Goal: Task Accomplishment & Management: Use online tool/utility

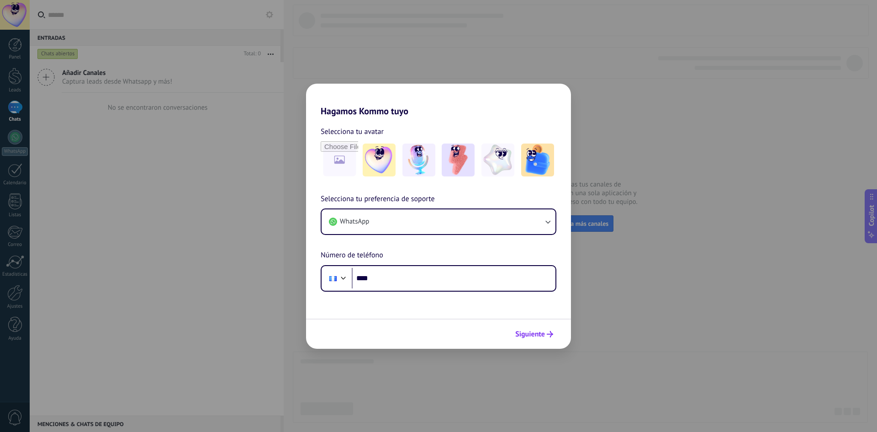
click at [544, 332] on span "Siguiente" at bounding box center [530, 334] width 30 height 6
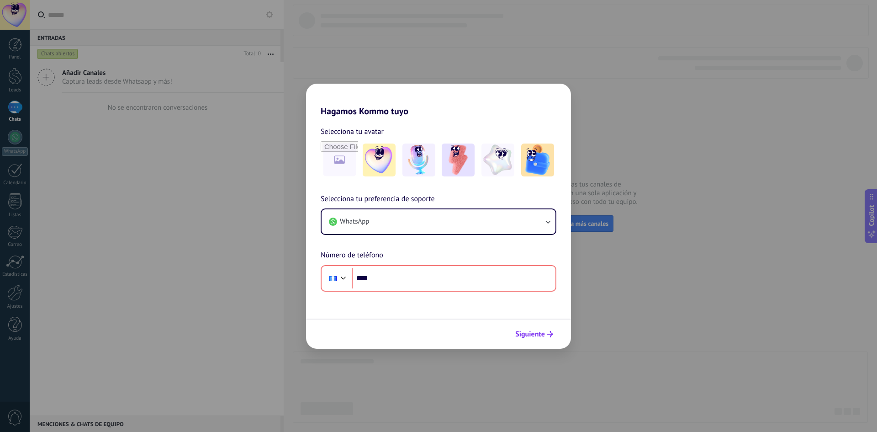
click at [544, 332] on span "Siguiente" at bounding box center [530, 334] width 30 height 6
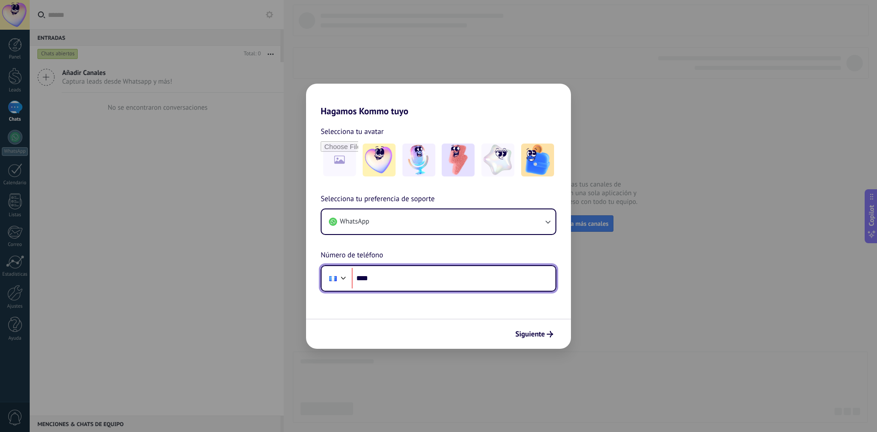
click at [451, 278] on input "****" at bounding box center [454, 278] width 204 height 21
click at [398, 276] on input "*********" at bounding box center [454, 278] width 204 height 21
type input "**********"
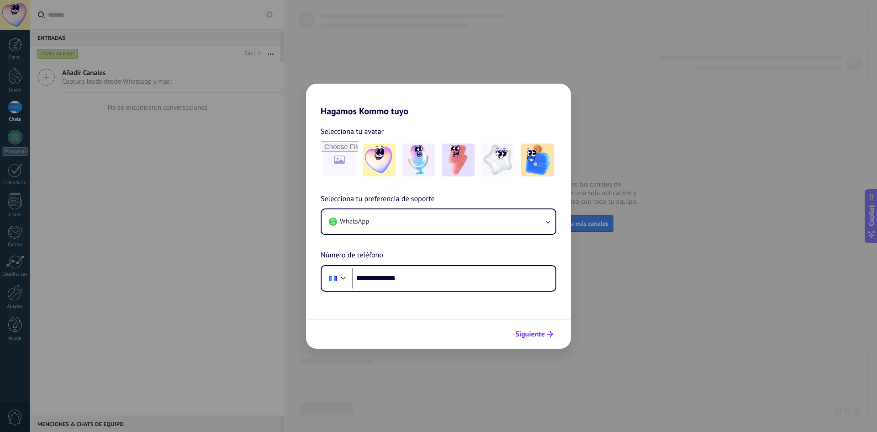
click at [531, 339] on button "Siguiente" at bounding box center [534, 334] width 46 height 16
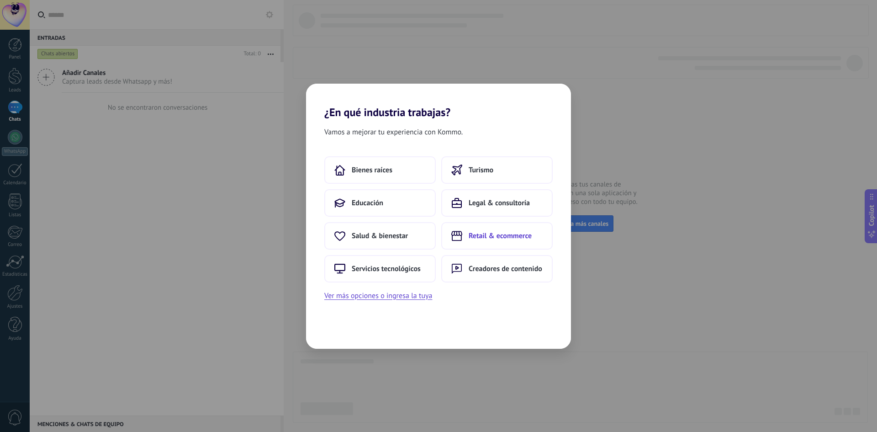
click at [511, 245] on button "Retail & ecommerce" at bounding box center [496, 235] width 111 height 27
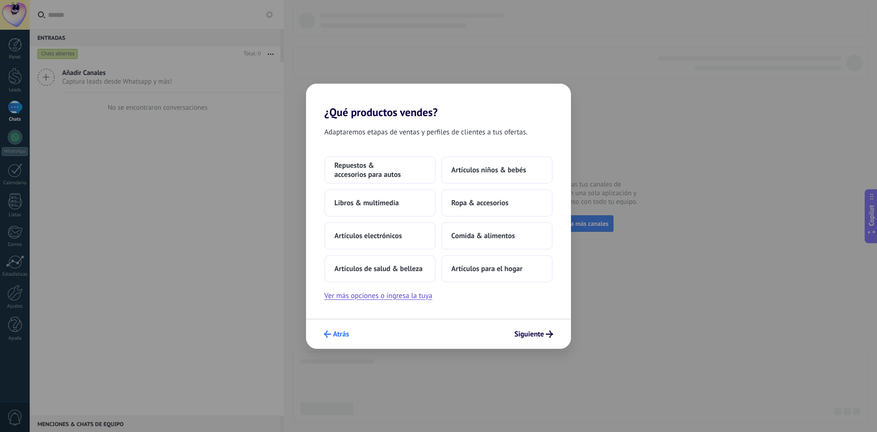
click at [326, 330] on button "Atrás" at bounding box center [336, 334] width 33 height 16
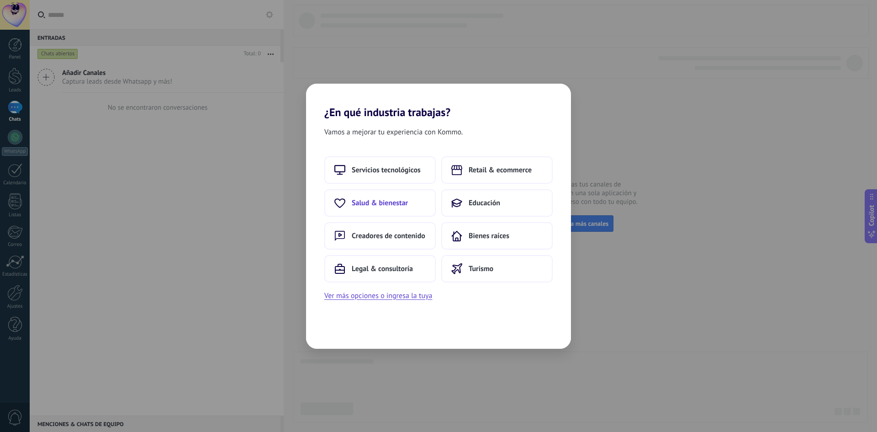
click at [366, 205] on span "Salud & bienestar" at bounding box center [380, 202] width 56 height 9
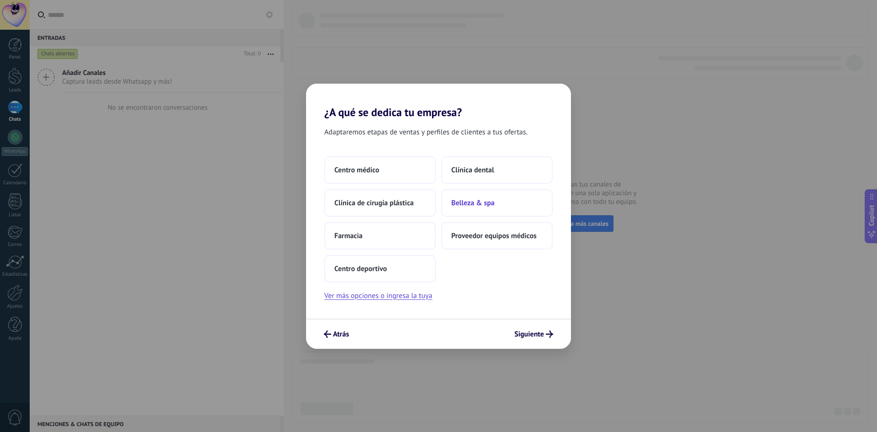
click at [498, 197] on button "Belleza & spa" at bounding box center [496, 202] width 111 height 27
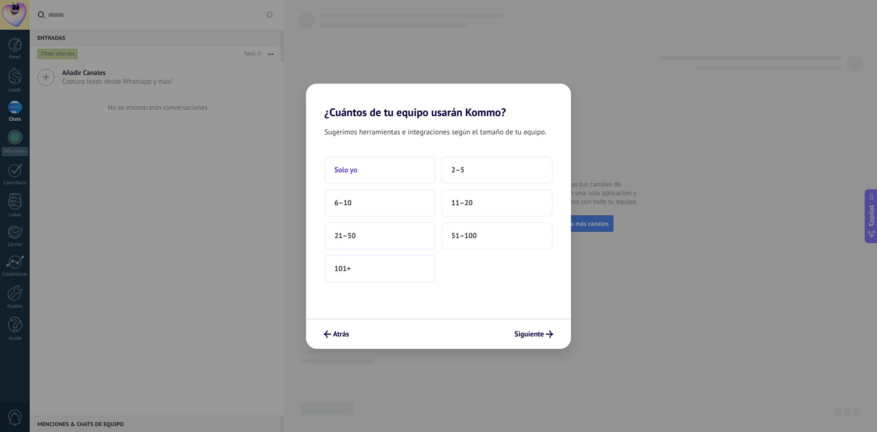
click at [382, 172] on button "Solo yo" at bounding box center [379, 169] width 111 height 27
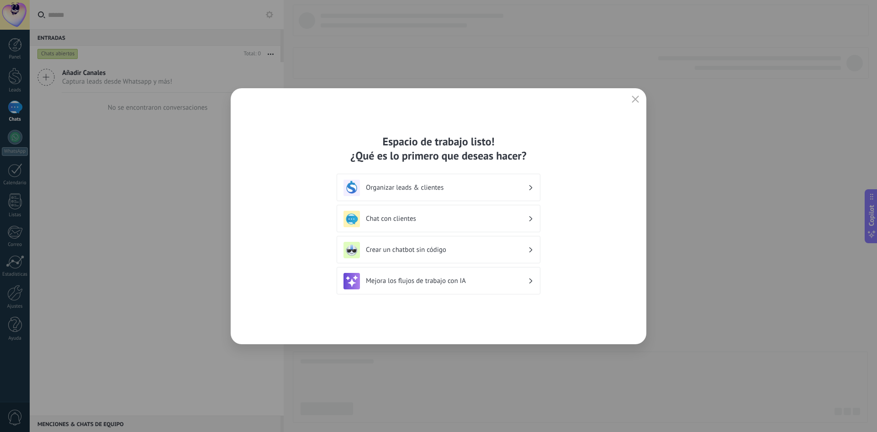
click at [467, 250] on h3 "Crear un chatbot sin código" at bounding box center [447, 249] width 162 height 9
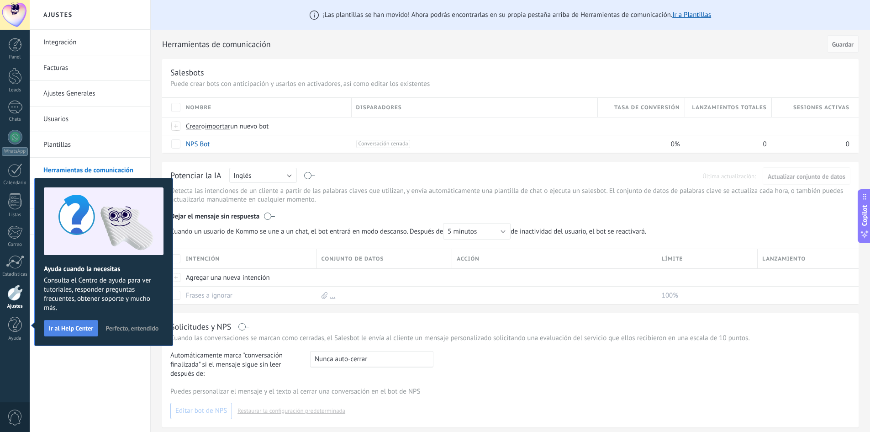
click at [57, 328] on span "Ir al Help Center" at bounding box center [71, 328] width 44 height 6
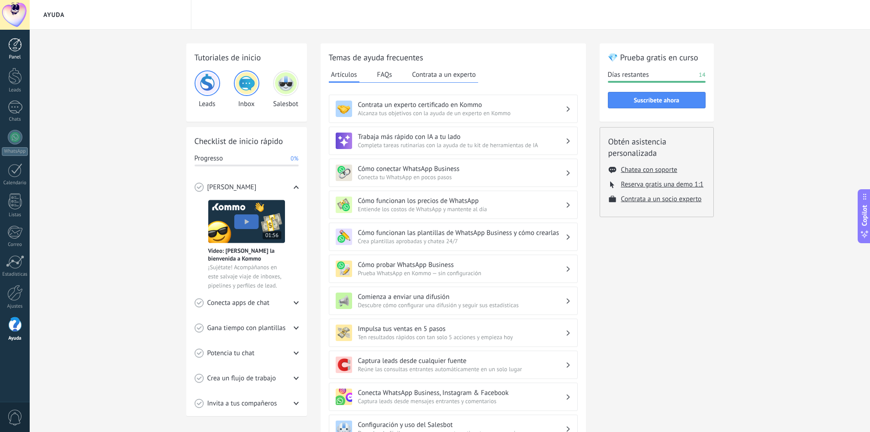
click at [14, 42] on div at bounding box center [15, 45] width 14 height 14
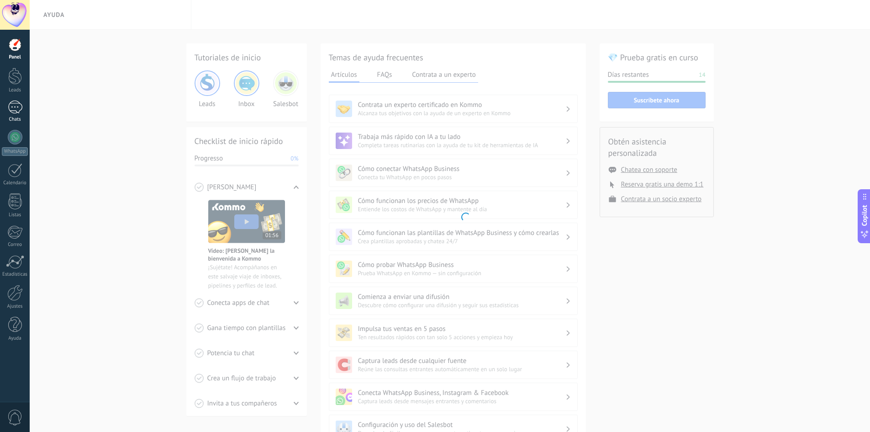
click at [14, 106] on div at bounding box center [15, 107] width 15 height 13
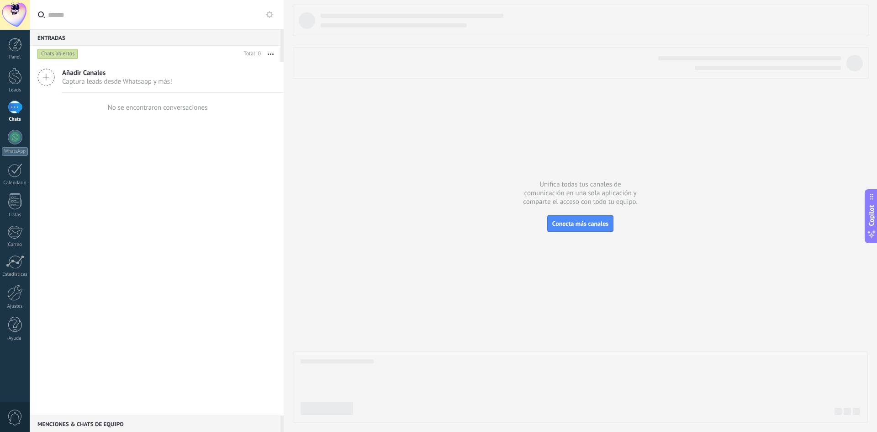
click at [50, 75] on icon at bounding box center [45, 77] width 17 height 17
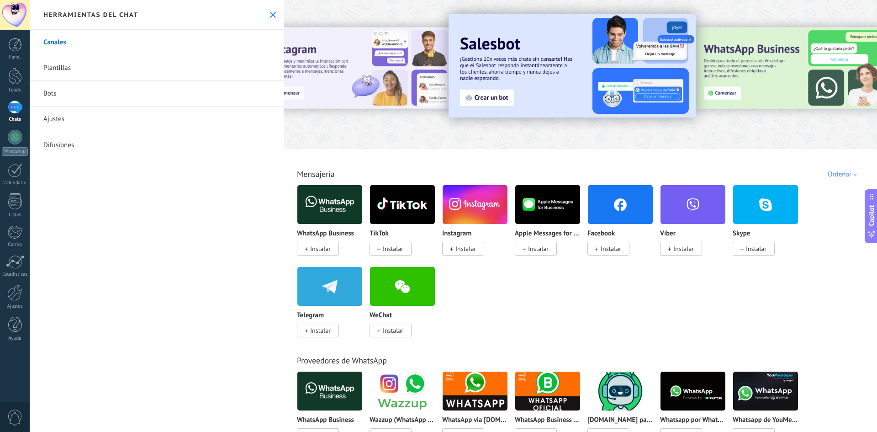
click at [454, 247] on span "Instalar" at bounding box center [463, 249] width 42 height 14
click at [451, 249] on body ".abccls-1,.abccls-2{fill-rule:evenodd}.abccls-2{fill:#fff} .abfcls-1{fill:none}…" at bounding box center [438, 216] width 877 height 432
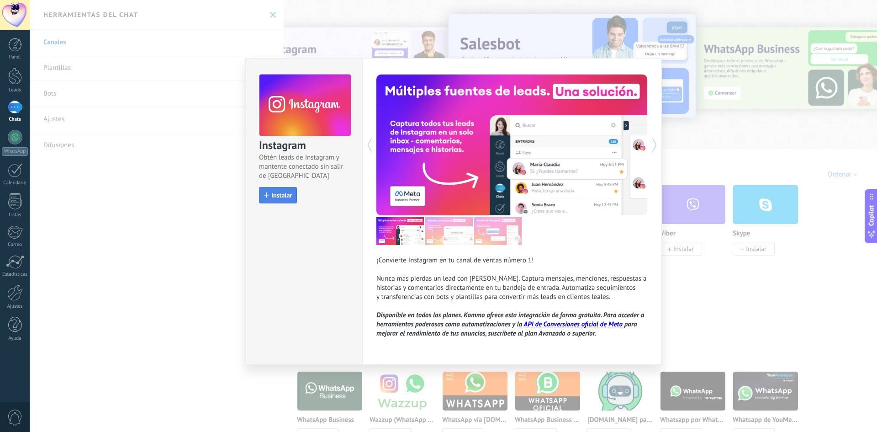
click at [281, 198] on span "Instalar" at bounding box center [281, 195] width 21 height 6
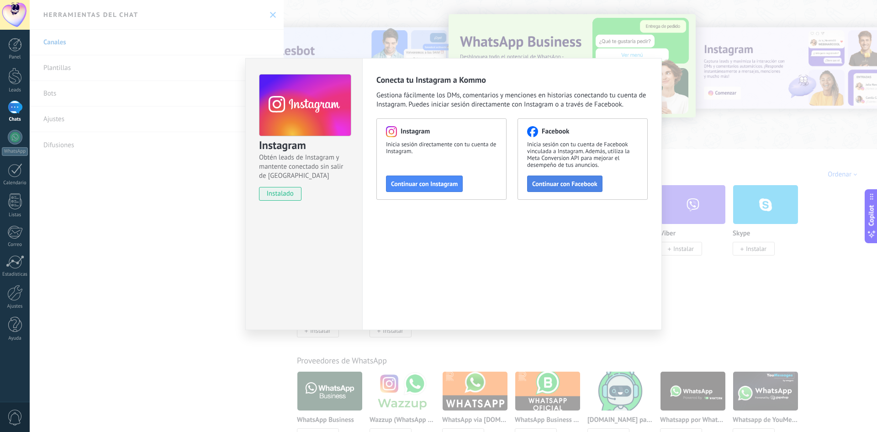
click at [562, 187] on span "Continuar con Facebook" at bounding box center [564, 183] width 65 height 6
click at [573, 188] on button "Continuar con Facebook" at bounding box center [564, 183] width 75 height 16
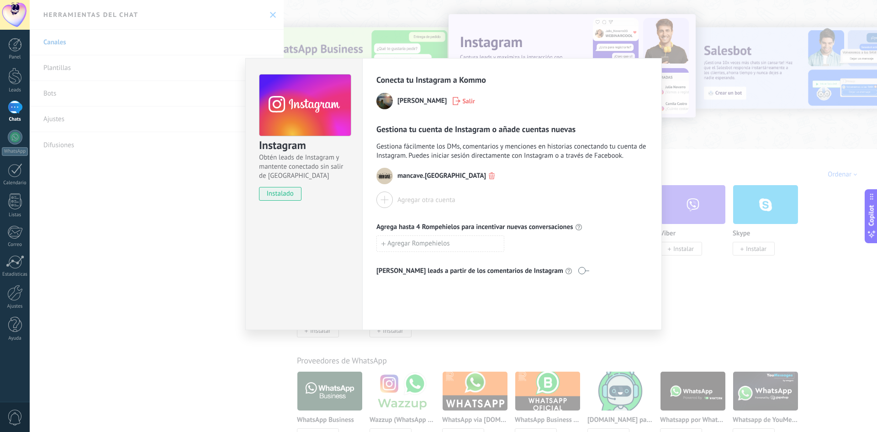
click at [388, 199] on div at bounding box center [384, 199] width 16 height 16
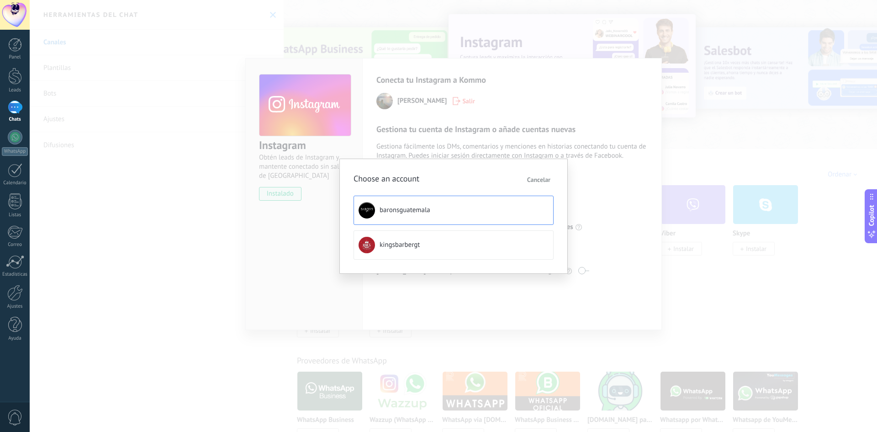
click at [431, 212] on button "baronsguatemala" at bounding box center [454, 210] width 200 height 29
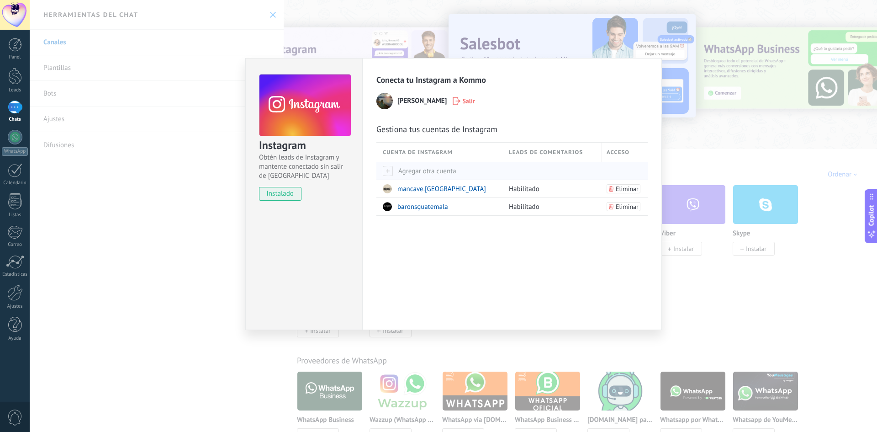
click at [389, 171] on div at bounding box center [388, 171] width 10 height 10
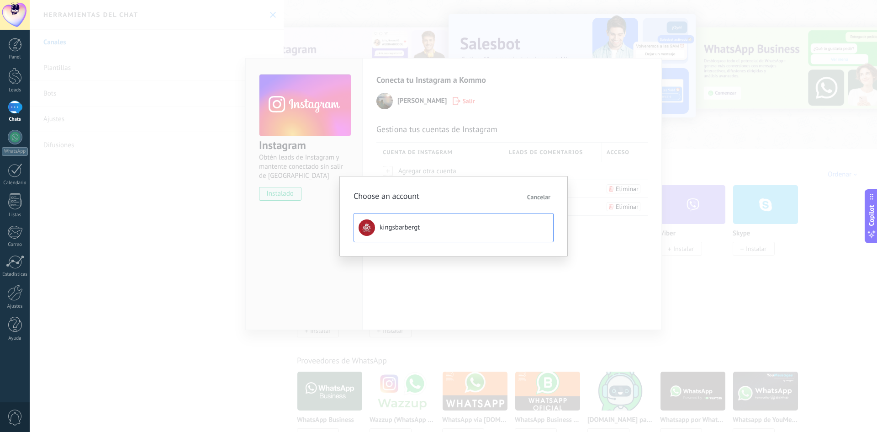
click at [402, 231] on span "kingsbarbergt" at bounding box center [400, 227] width 40 height 9
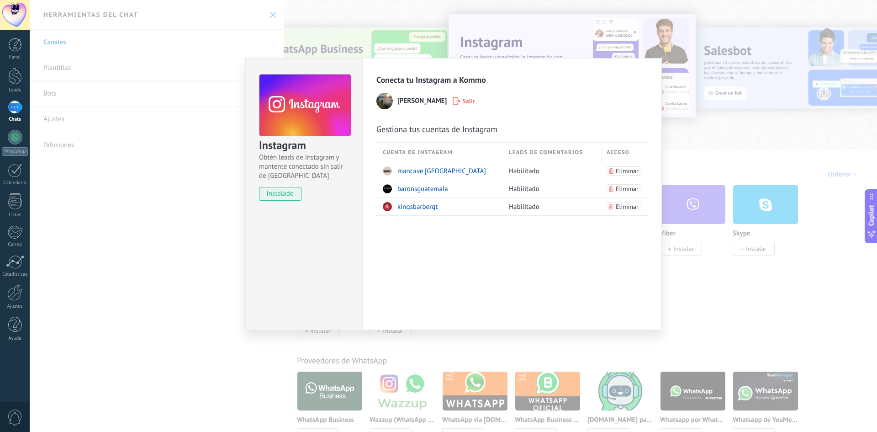
click at [720, 268] on div "Instagram Obtén leads de Instagram y mantente conectado sin salir de Kommo inst…" at bounding box center [454, 216] width 848 height 432
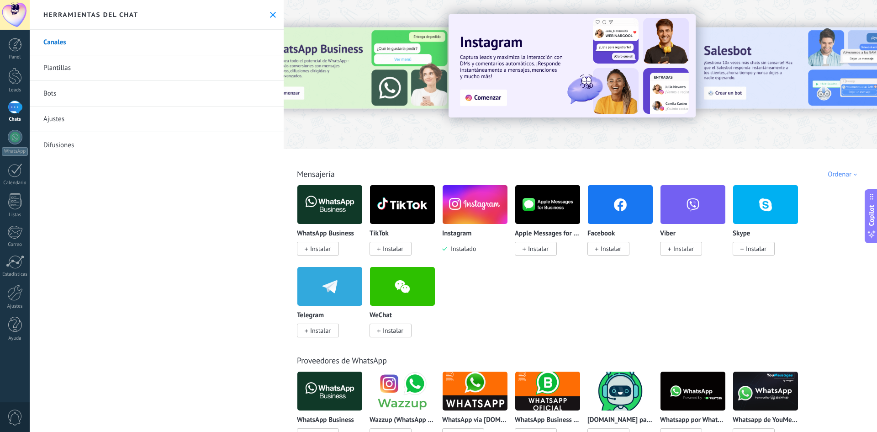
click at [616, 245] on span "Instalar" at bounding box center [611, 248] width 21 height 8
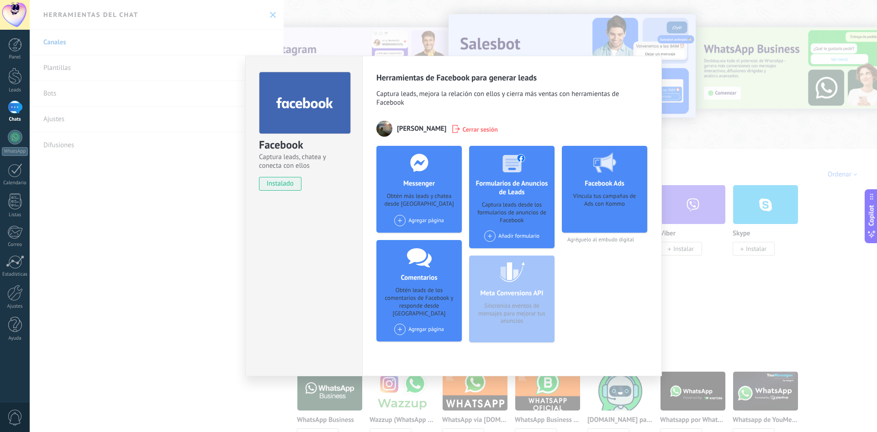
click at [431, 219] on div "Agregar página" at bounding box center [419, 220] width 50 height 11
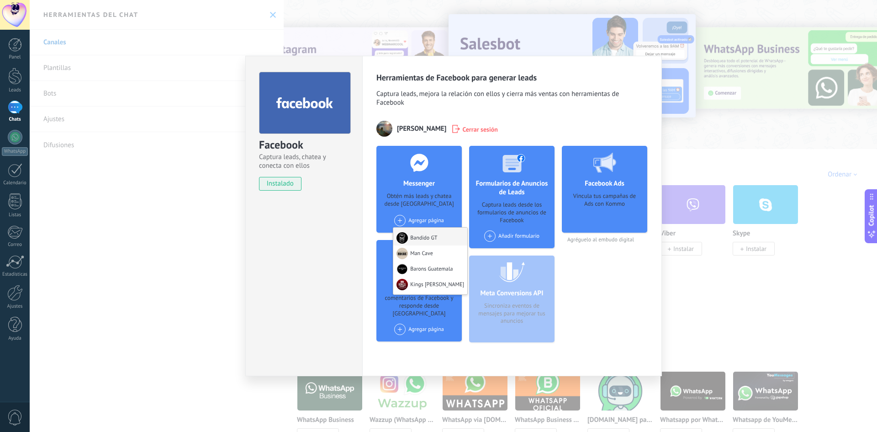
click at [427, 241] on div "Bandido GT" at bounding box center [430, 237] width 74 height 18
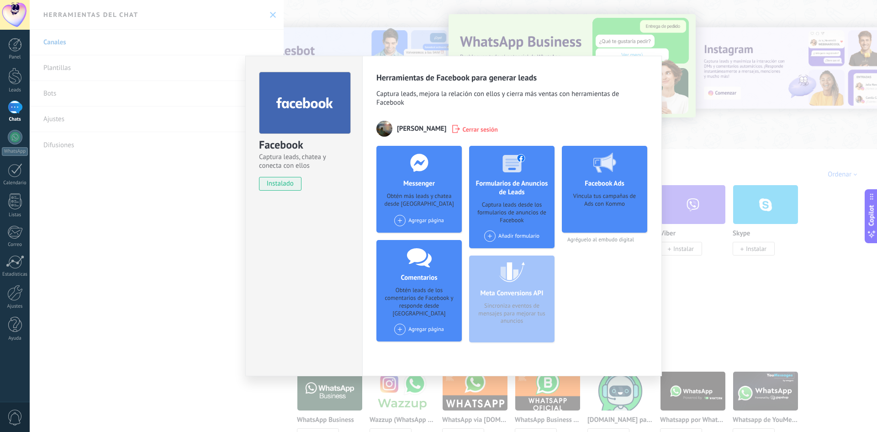
click at [408, 223] on div "Agregar página Bandido GT Man Cave Barons Guatemala Kings [PERSON_NAME]" at bounding box center [419, 220] width 50 height 11
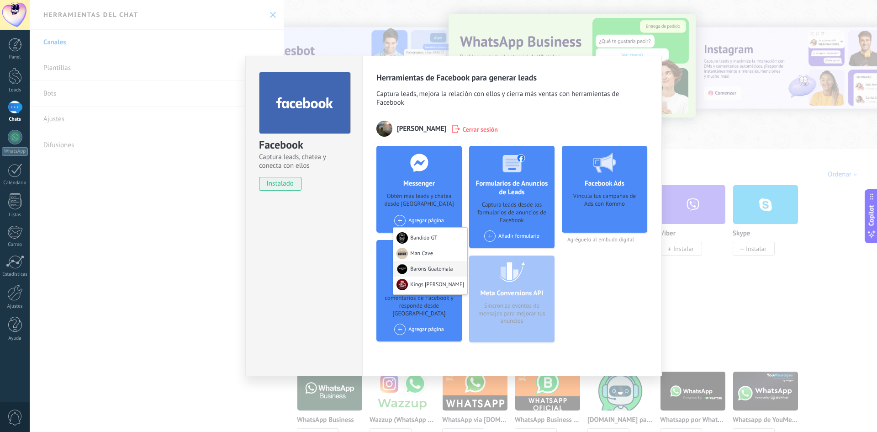
click at [426, 267] on div "Barons Guatemala" at bounding box center [430, 269] width 74 height 16
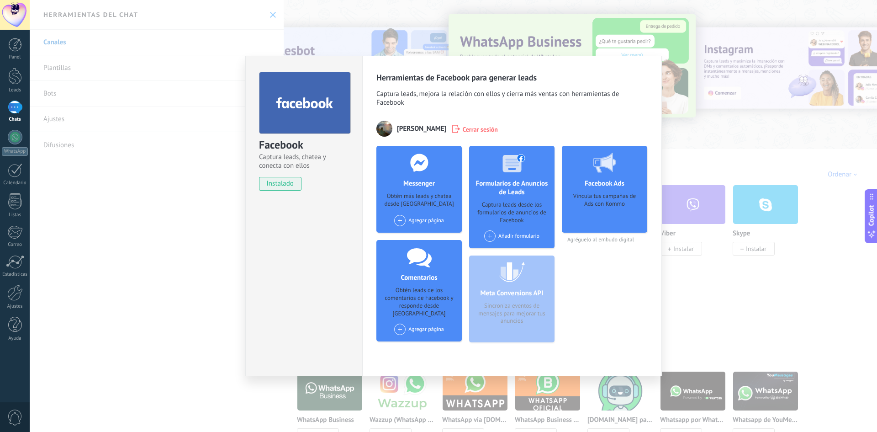
click at [400, 221] on span at bounding box center [399, 220] width 11 height 11
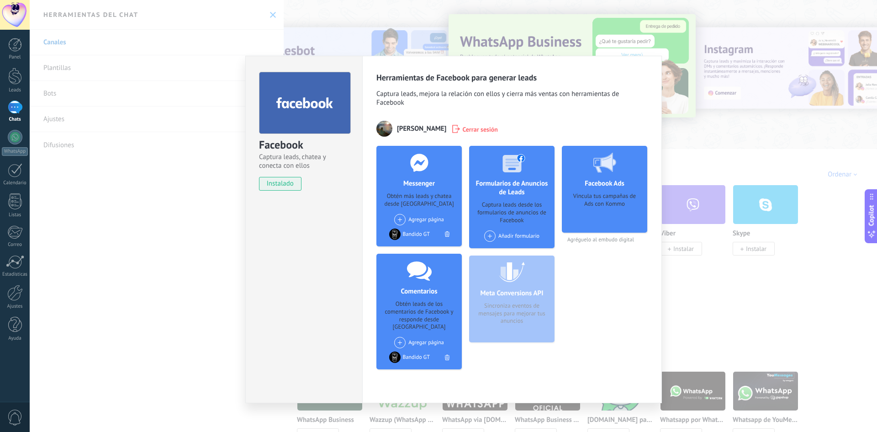
click at [402, 219] on span at bounding box center [399, 219] width 11 height 11
click at [415, 252] on div "Barons Guatemala" at bounding box center [430, 252] width 74 height 16
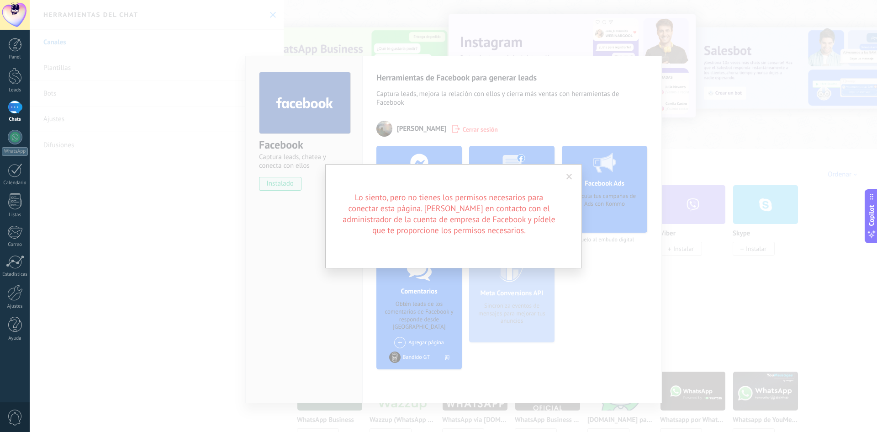
click at [570, 181] on span at bounding box center [569, 177] width 15 height 16
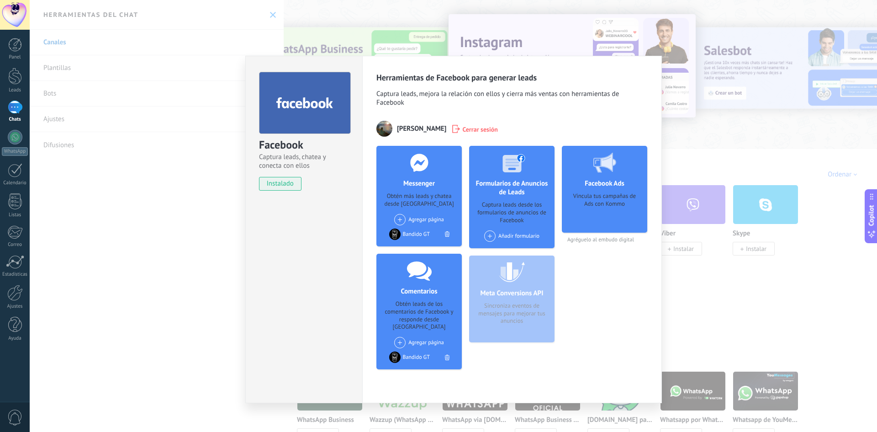
click at [400, 217] on span at bounding box center [399, 219] width 11 height 11
click at [414, 249] on div "Barons Guatemala" at bounding box center [430, 252] width 74 height 16
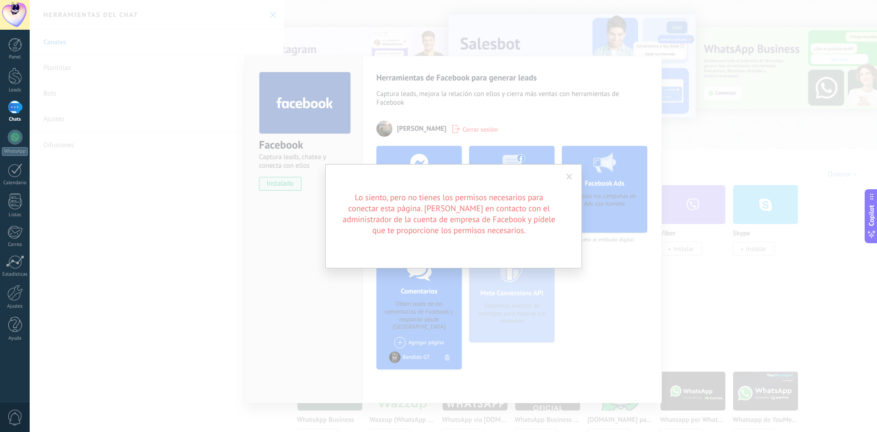
click at [571, 176] on span at bounding box center [570, 177] width 6 height 6
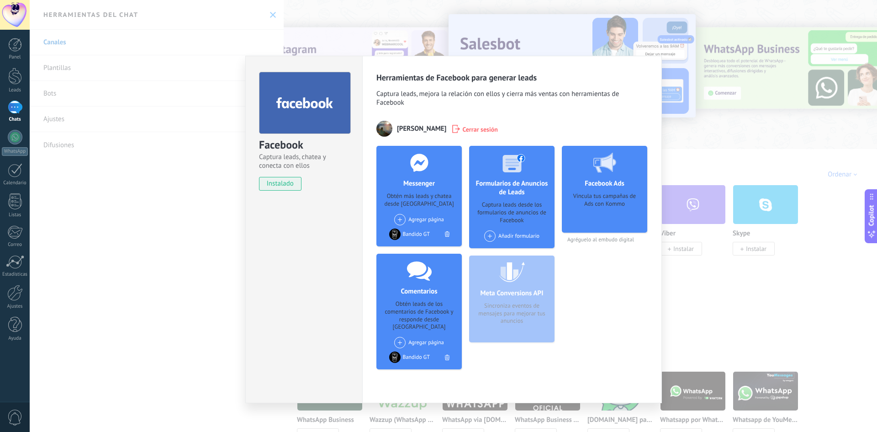
click at [396, 219] on span at bounding box center [399, 219] width 11 height 11
click at [428, 268] on div "Kings [PERSON_NAME]" at bounding box center [430, 269] width 74 height 18
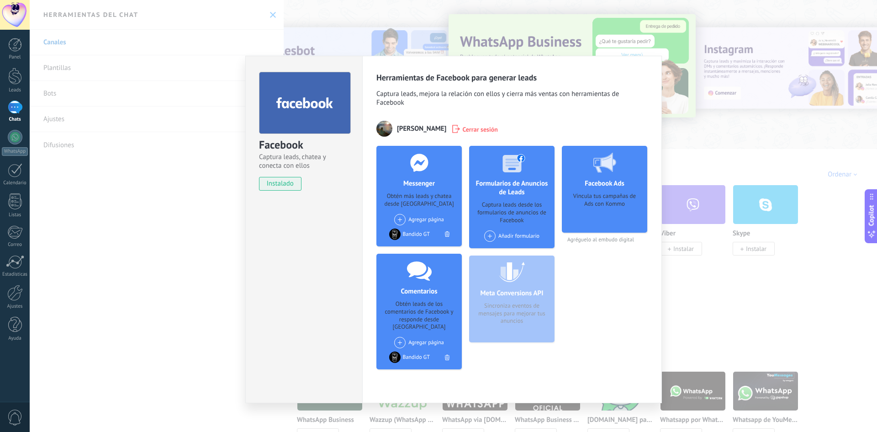
click at [399, 221] on span at bounding box center [399, 219] width 11 height 11
click at [422, 265] on div "Kings [PERSON_NAME]" at bounding box center [430, 269] width 74 height 18
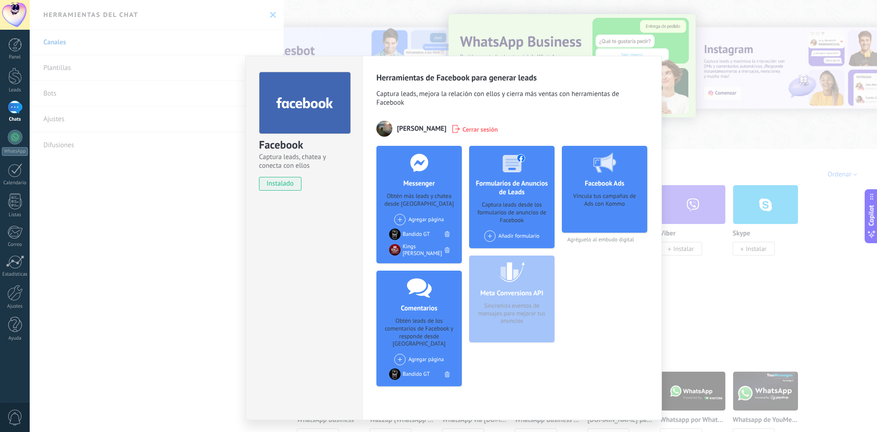
click at [398, 218] on span at bounding box center [399, 219] width 11 height 11
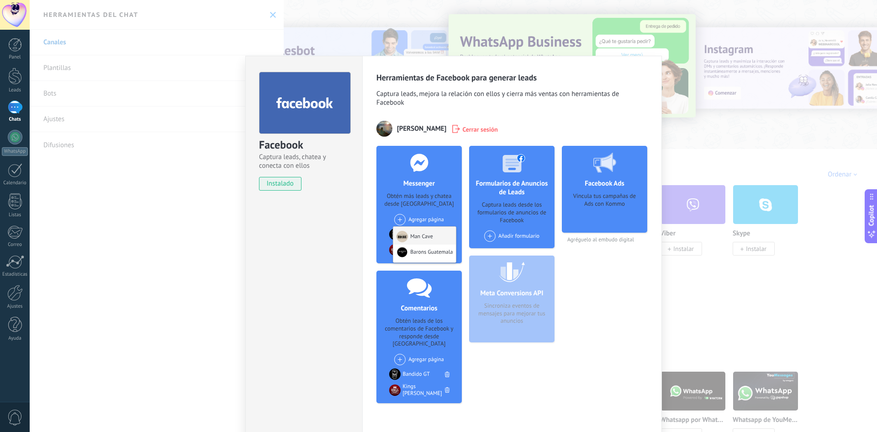
click at [416, 238] on div "Man Cave" at bounding box center [424, 236] width 63 height 18
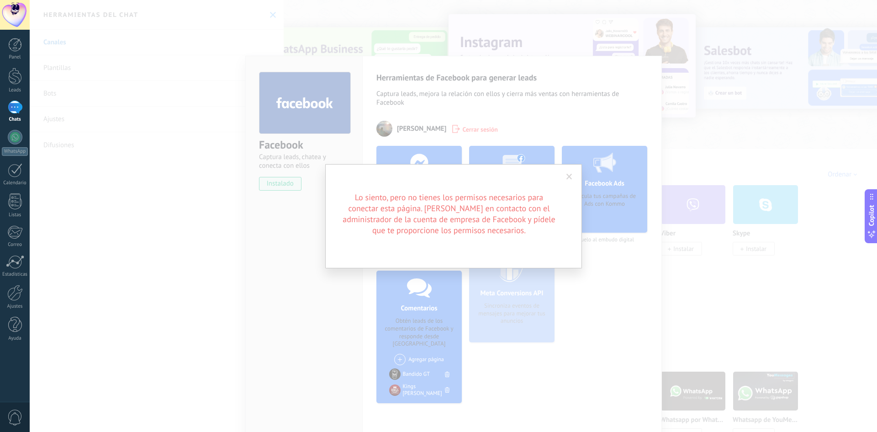
click at [564, 175] on span at bounding box center [569, 177] width 15 height 16
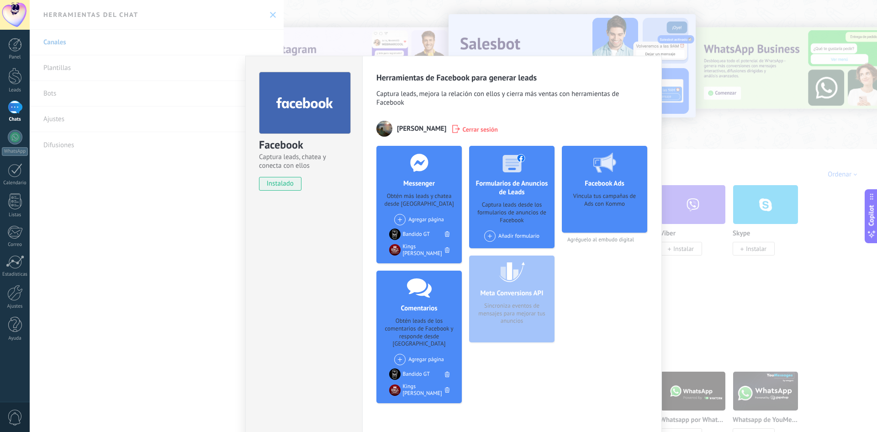
click at [403, 221] on span at bounding box center [399, 219] width 11 height 11
click at [423, 245] on div "Barons Guatemala" at bounding box center [424, 253] width 63 height 18
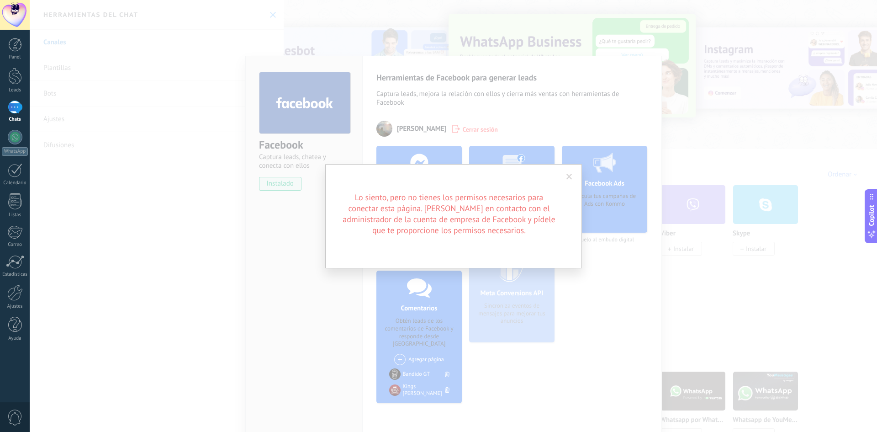
click at [575, 176] on span at bounding box center [569, 177] width 15 height 16
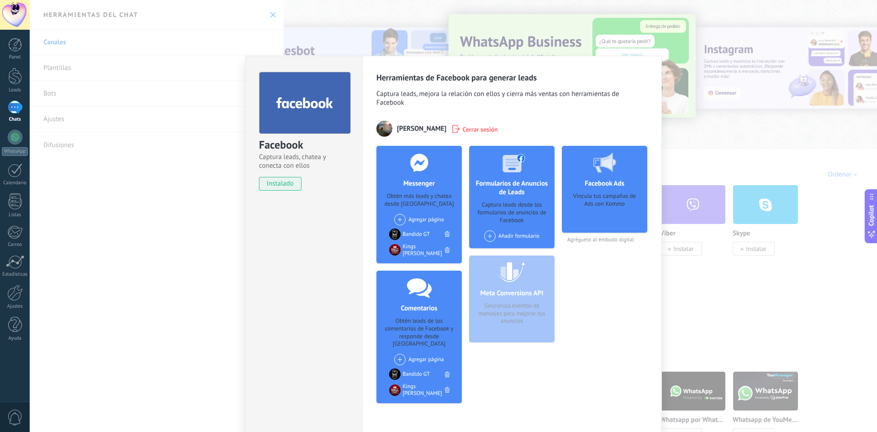
click at [741, 270] on div "Facebook Captura leads, chatea y conecta con ellos instalado Desinstalar Herram…" at bounding box center [454, 216] width 848 height 432
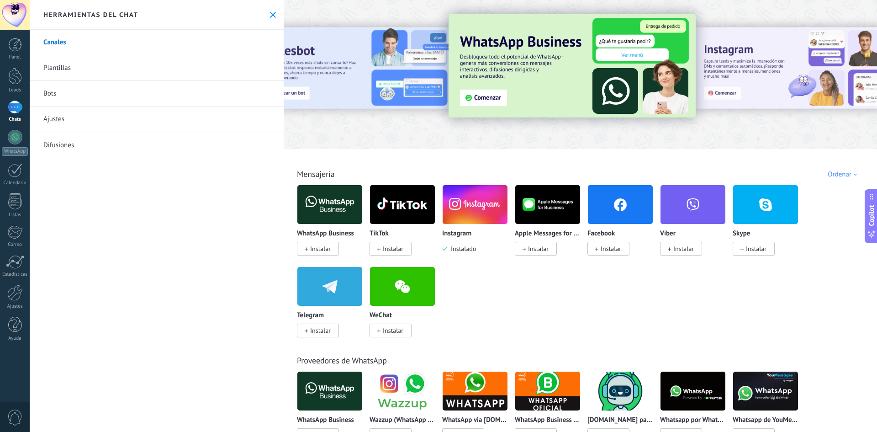
click at [389, 245] on span "Instalar" at bounding box center [393, 248] width 21 height 8
click at [391, 248] on span "Instalar" at bounding box center [393, 248] width 21 height 8
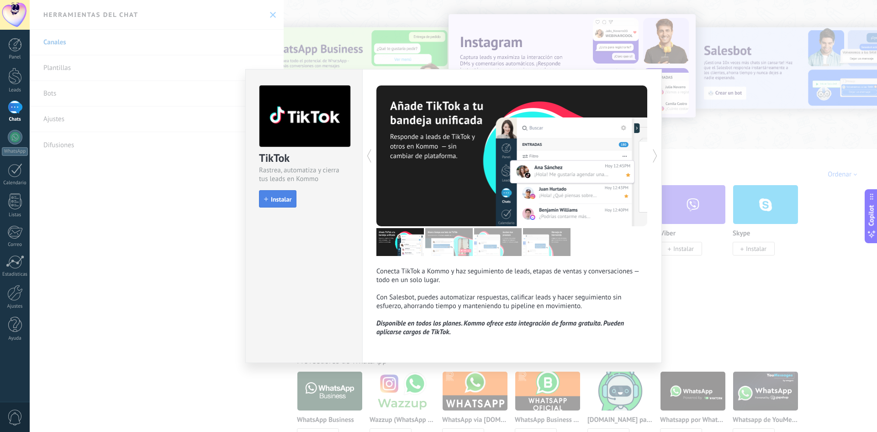
click at [283, 196] on span "Instalar" at bounding box center [281, 199] width 21 height 6
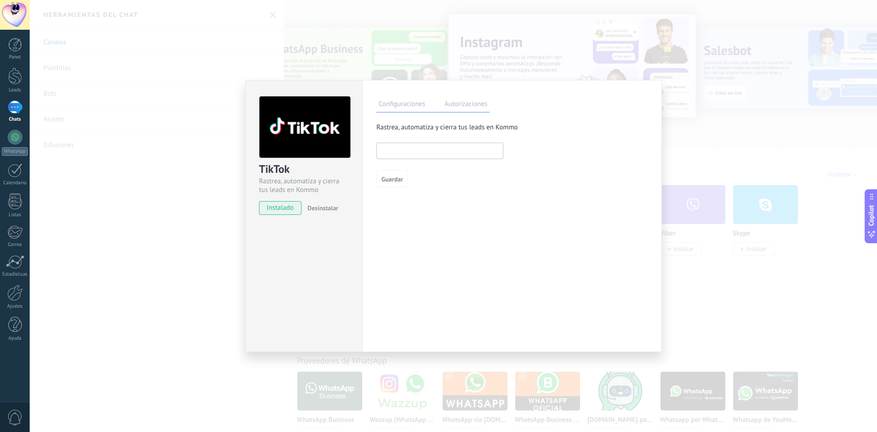
click at [424, 155] on input "text" at bounding box center [439, 151] width 127 height 16
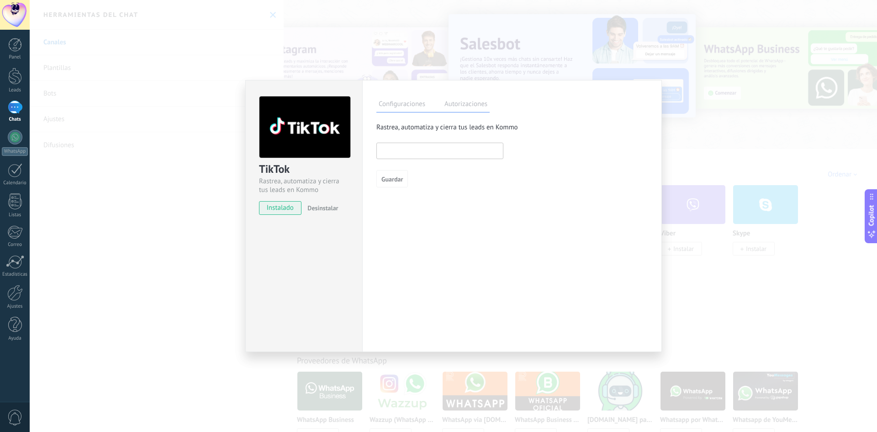
click at [283, 208] on span "instalado" at bounding box center [281, 208] width 42 height 14
click at [427, 153] on input "text" at bounding box center [439, 151] width 127 height 16
type input "*"
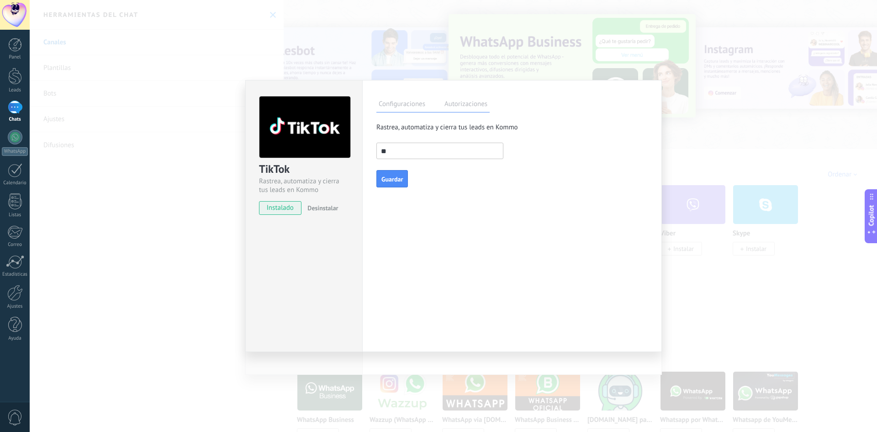
type input "*"
click at [649, 124] on div "Configuraciones Autorizaciones Esta pestaña registra a los usuarios que han con…" at bounding box center [512, 216] width 300 height 272
click at [688, 140] on div "TikTok Rastrea, automatiza y cierra tus leads en Kommo instalado Desinstalar Co…" at bounding box center [454, 216] width 848 height 432
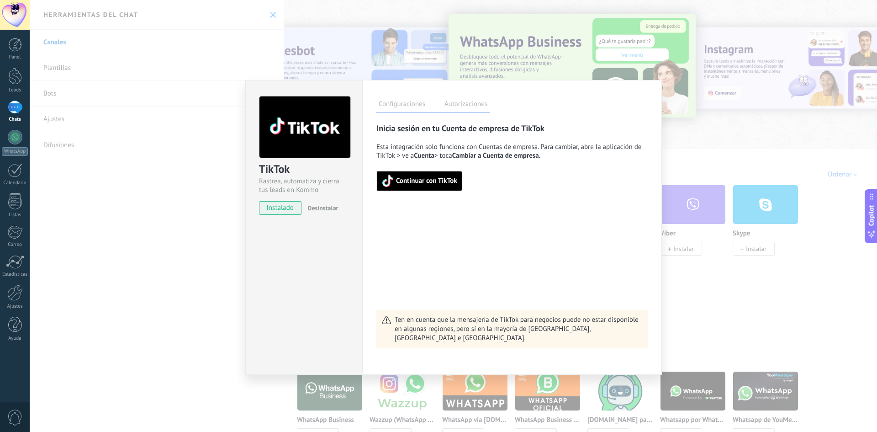
click at [422, 183] on span "Continuar con TikTok" at bounding box center [426, 181] width 61 height 6
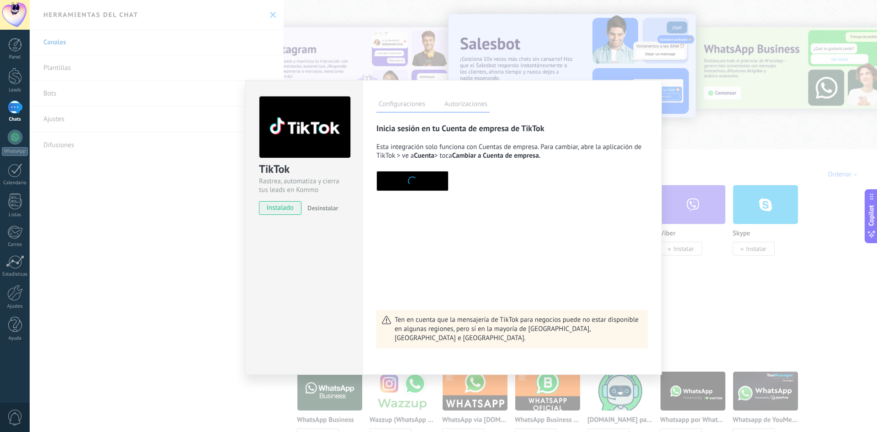
click at [424, 183] on button "button" at bounding box center [412, 181] width 72 height 20
click at [283, 212] on span "instalado" at bounding box center [281, 208] width 42 height 14
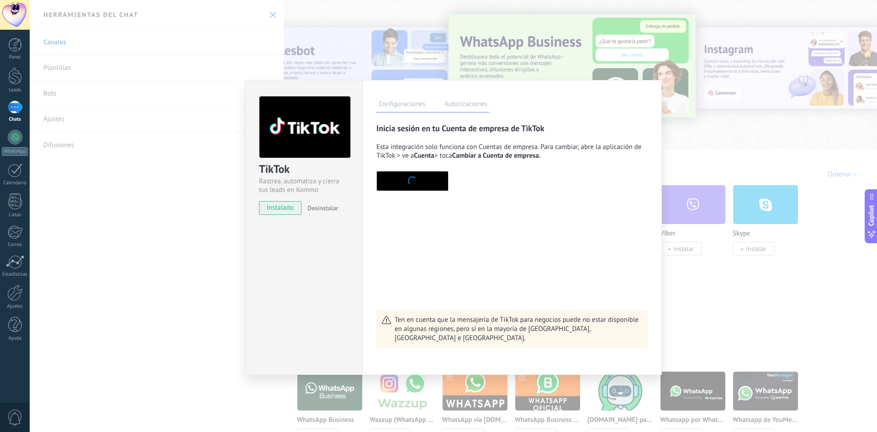
click at [419, 178] on button "button" at bounding box center [412, 181] width 72 height 20
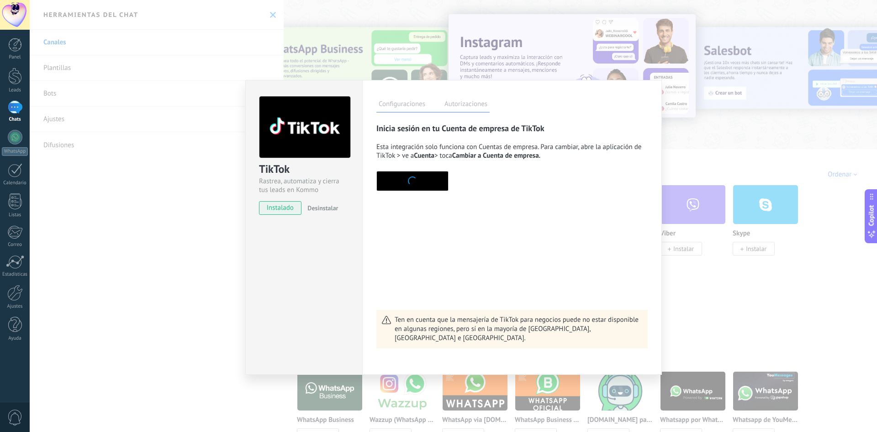
click at [715, 119] on div "TikTok Rastrea, automatiza y cierra tus leads en Kommo instalado Desinstalar Co…" at bounding box center [454, 216] width 848 height 432
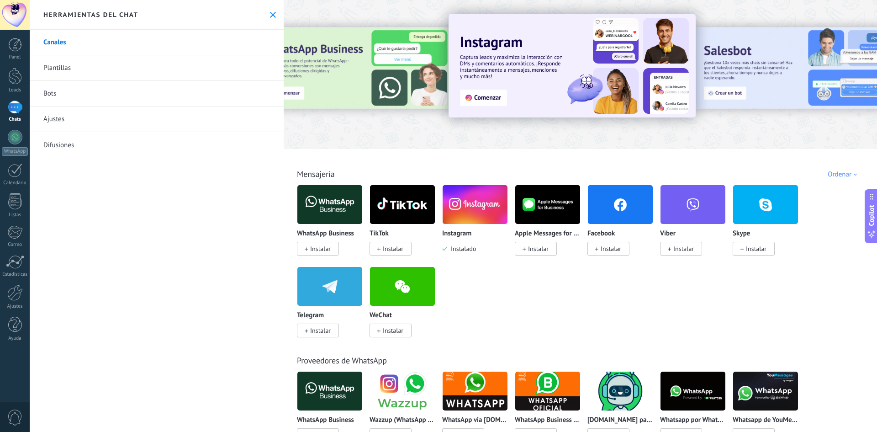
click at [602, 245] on span "Instalar" at bounding box center [611, 248] width 21 height 8
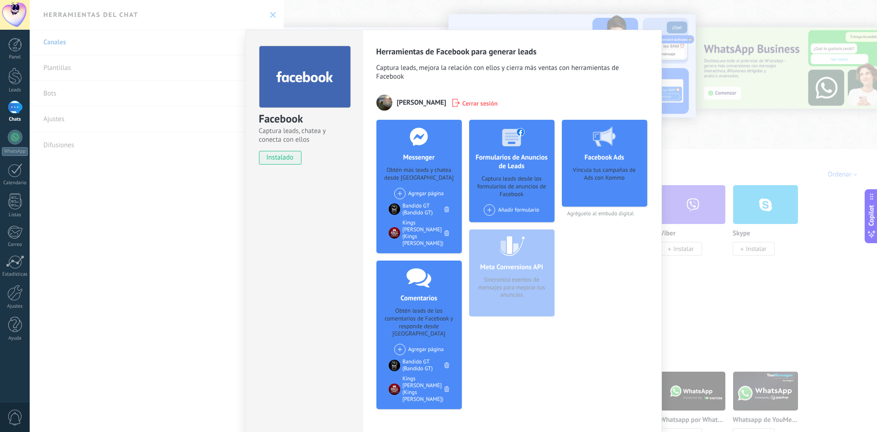
click at [405, 192] on div "Agregar página" at bounding box center [419, 193] width 50 height 11
click at [409, 207] on div "Man Cave" at bounding box center [424, 210] width 63 height 18
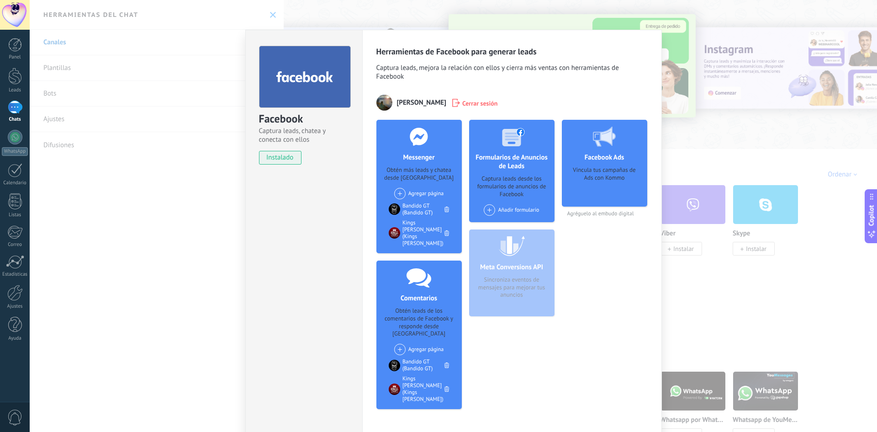
click at [401, 191] on span at bounding box center [399, 193] width 11 height 11
click at [412, 211] on div "Man Cave" at bounding box center [424, 210] width 63 height 18
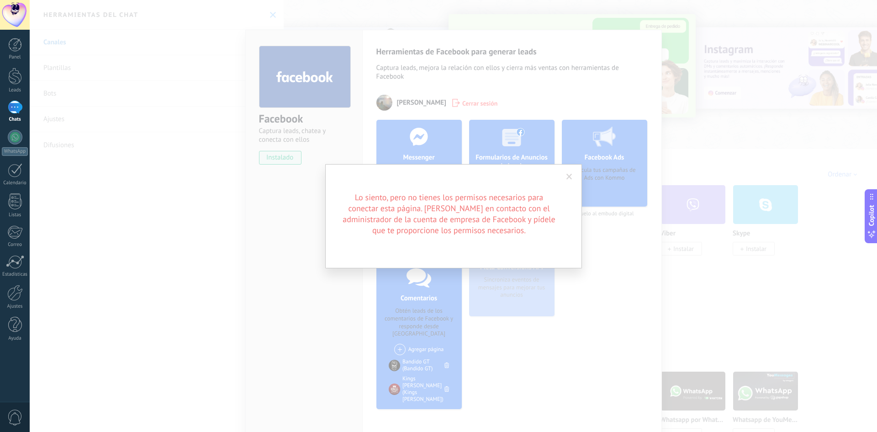
click at [572, 172] on span at bounding box center [569, 177] width 15 height 16
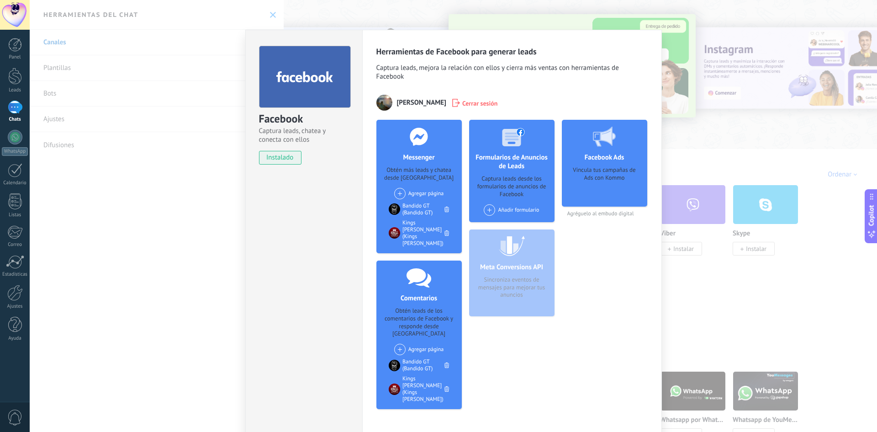
click at [398, 191] on span at bounding box center [399, 193] width 11 height 11
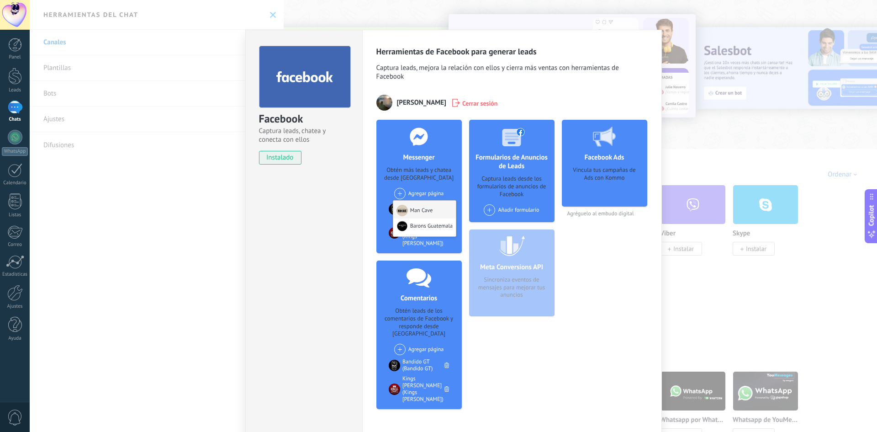
click at [412, 211] on div "Man Cave" at bounding box center [424, 210] width 63 height 18
click at [401, 189] on span at bounding box center [399, 193] width 11 height 11
click at [423, 229] on div "Barons Guatemala" at bounding box center [424, 227] width 63 height 18
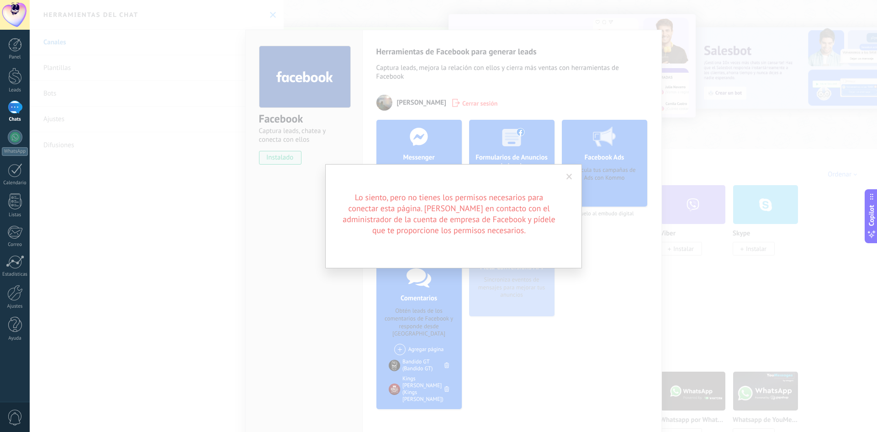
click at [569, 180] on span at bounding box center [569, 177] width 15 height 16
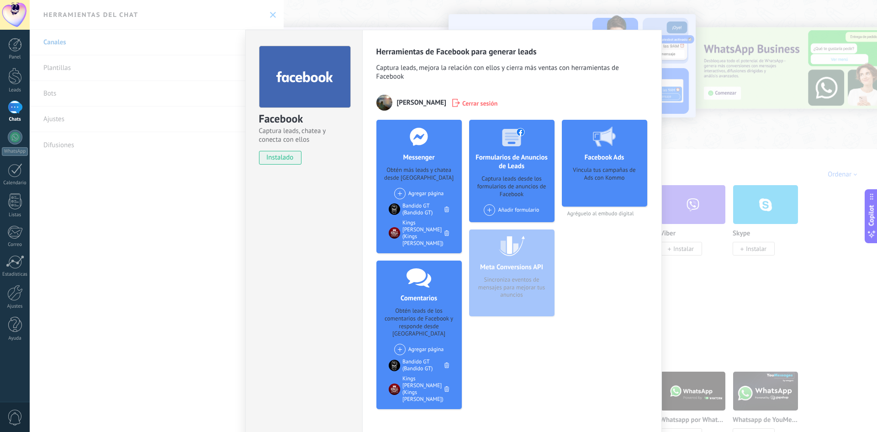
click at [400, 190] on span at bounding box center [399, 193] width 11 height 11
click at [415, 233] on div "Barons Guatemala" at bounding box center [424, 227] width 63 height 18
click at [402, 191] on span at bounding box center [399, 193] width 11 height 11
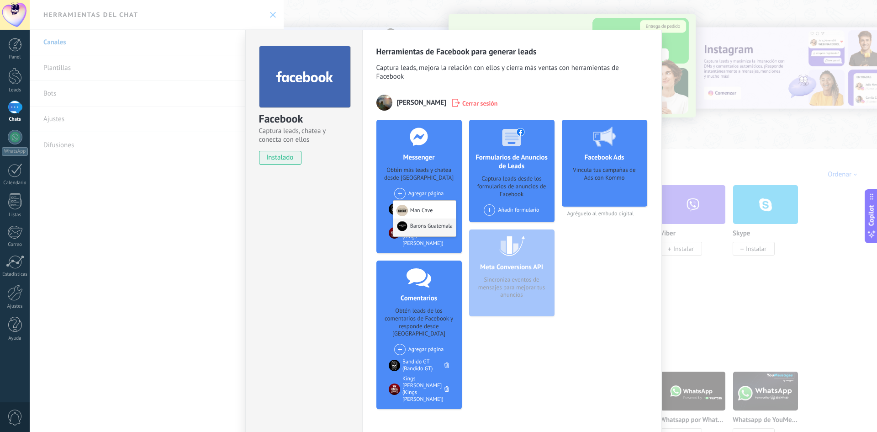
click at [425, 225] on div "Barons Guatemala" at bounding box center [424, 227] width 63 height 18
click at [399, 193] on span at bounding box center [399, 193] width 11 height 11
click at [413, 225] on div "Barons Guatemala" at bounding box center [424, 227] width 63 height 18
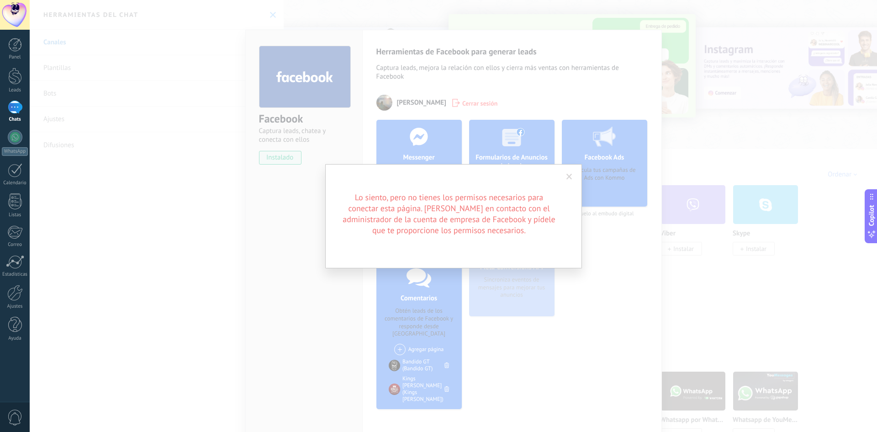
click at [564, 175] on span at bounding box center [569, 177] width 15 height 16
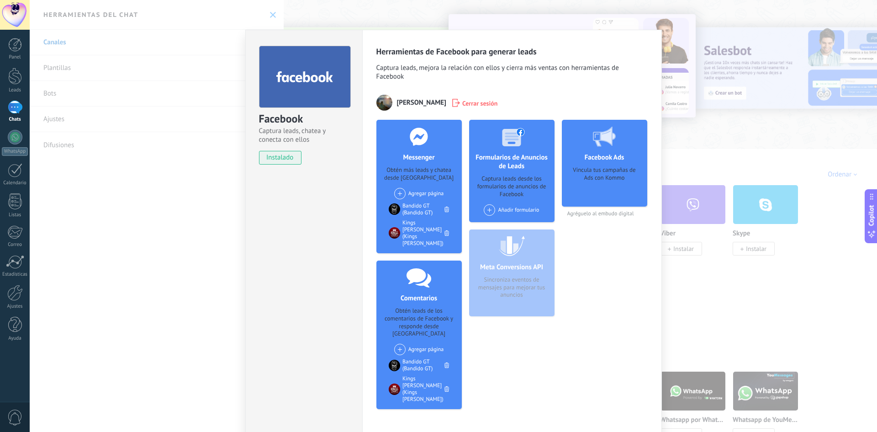
click at [406, 192] on div "Agregar página Man Cave Barons Guatemala" at bounding box center [419, 193] width 50 height 11
click at [403, 210] on div at bounding box center [402, 210] width 11 height 11
click at [399, 191] on span at bounding box center [399, 193] width 11 height 11
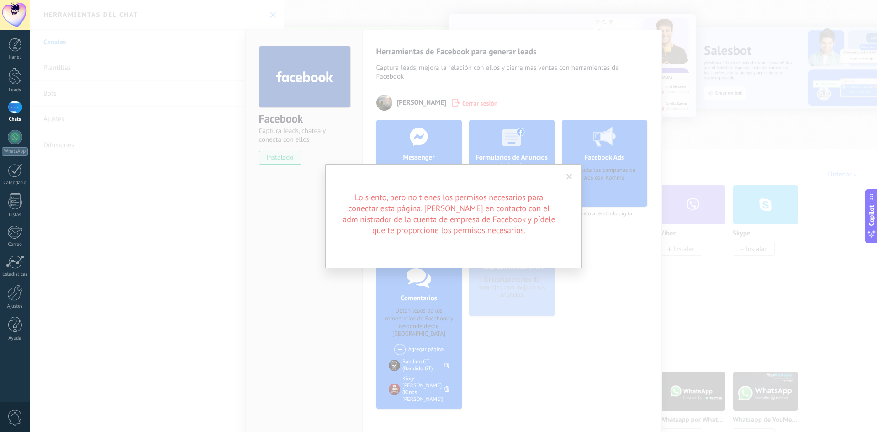
click at [570, 175] on span at bounding box center [570, 177] width 6 height 6
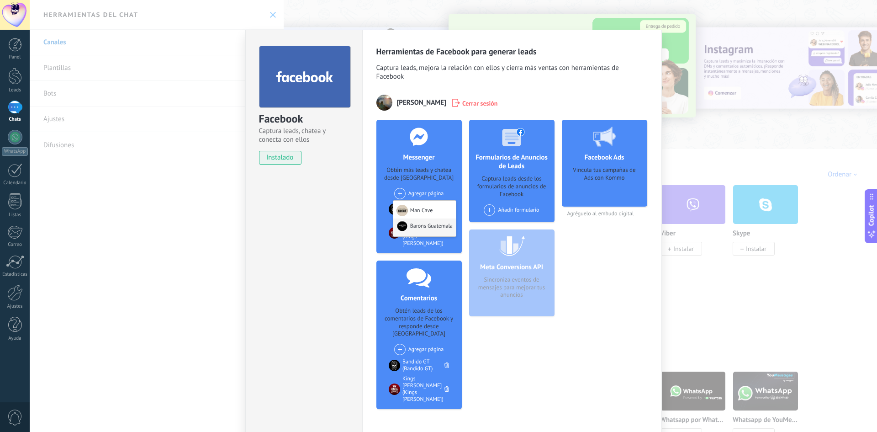
click at [421, 220] on div "Barons Guatemala" at bounding box center [424, 227] width 63 height 18
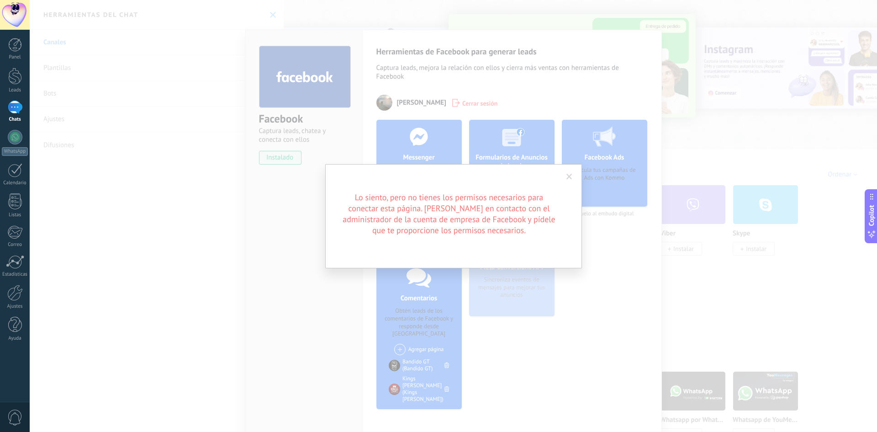
click at [569, 174] on span at bounding box center [570, 177] width 6 height 6
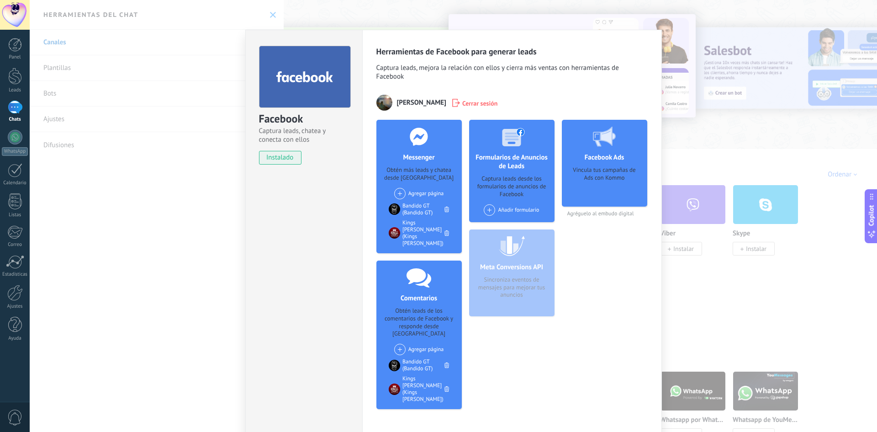
click at [729, 162] on div "Facebook Captura leads, chatea y conecta con ellos instalado Desinstalar Herram…" at bounding box center [454, 216] width 848 height 432
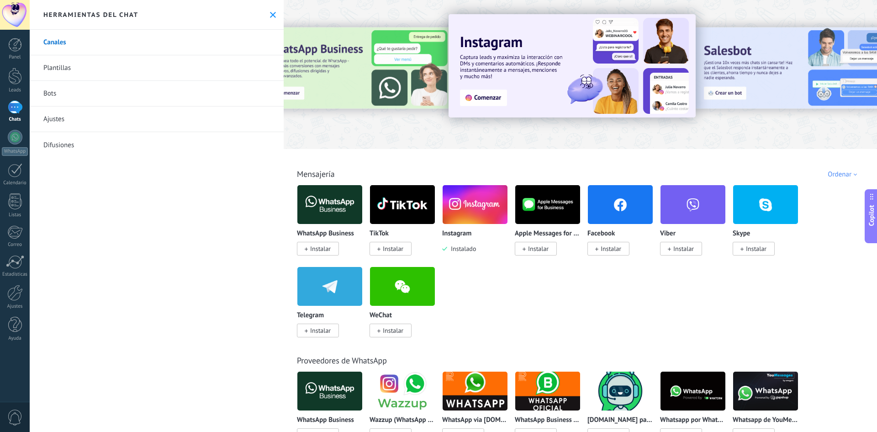
click at [477, 212] on img at bounding box center [475, 204] width 65 height 44
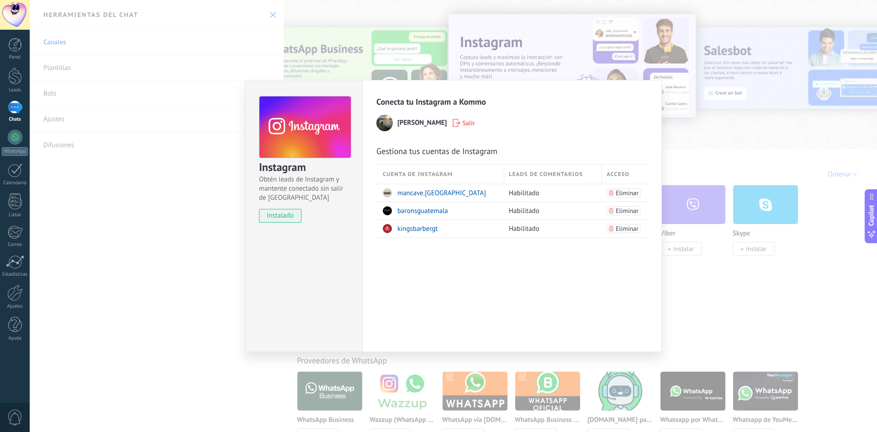
click at [716, 311] on div "Instagram Obtén leads de Instagram y mantente conectado sin salir de Kommo inst…" at bounding box center [454, 216] width 848 height 432
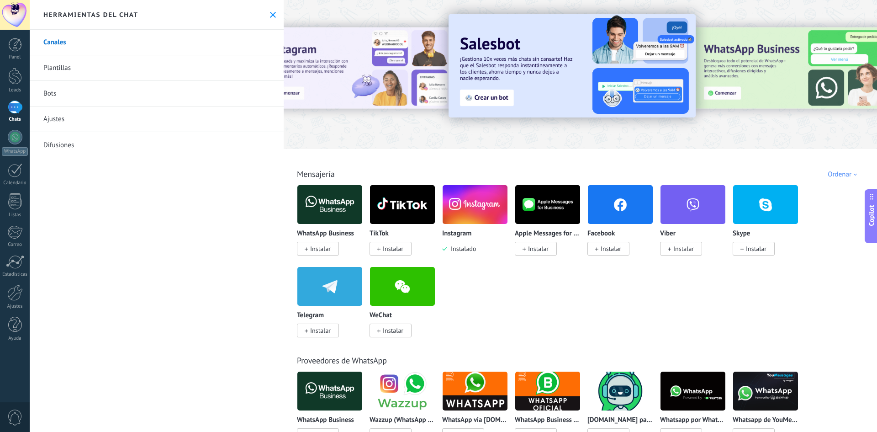
click at [391, 248] on span "Instalar" at bounding box center [393, 248] width 21 height 8
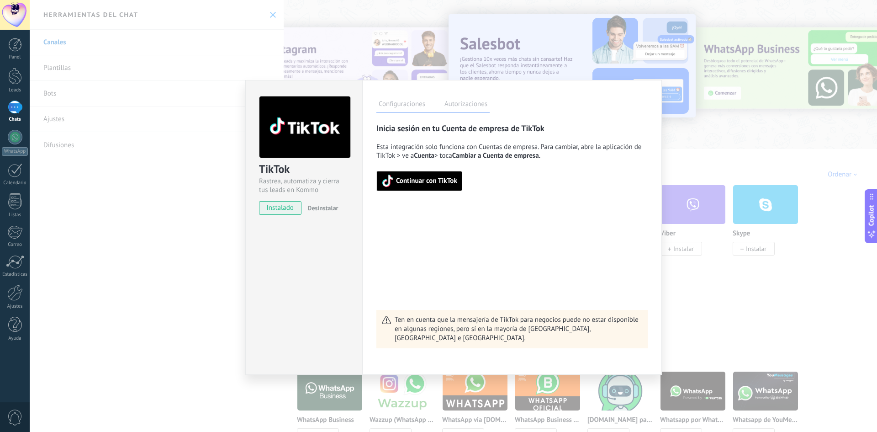
click at [424, 178] on span "Continuar con TikTok" at bounding box center [426, 181] width 61 height 6
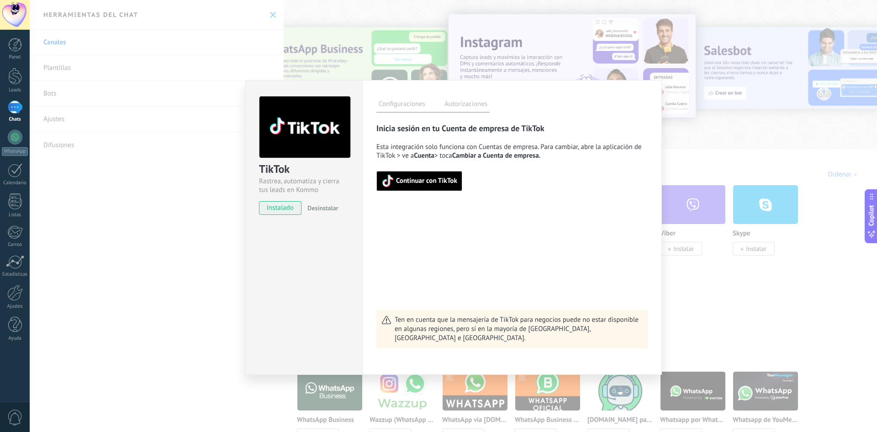
click at [674, 240] on div "TikTok Rastrea, automatiza y cierra tus leads en Kommo instalado Desinstalar Co…" at bounding box center [454, 216] width 848 height 432
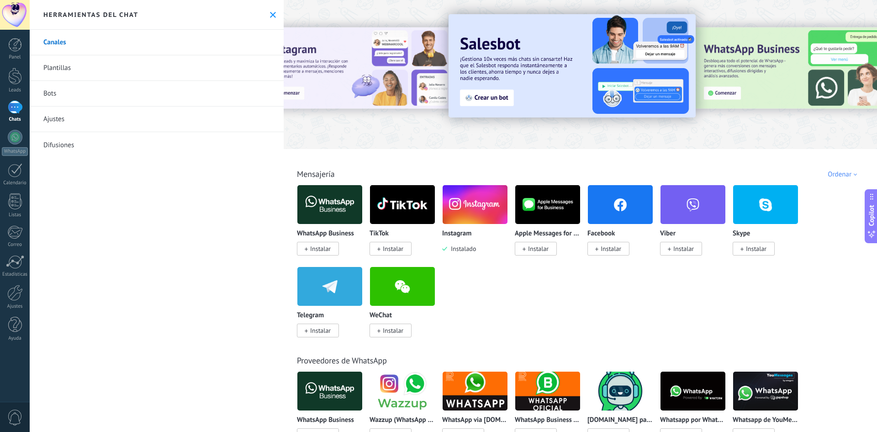
click at [310, 246] on span "Instalar" at bounding box center [318, 249] width 42 height 14
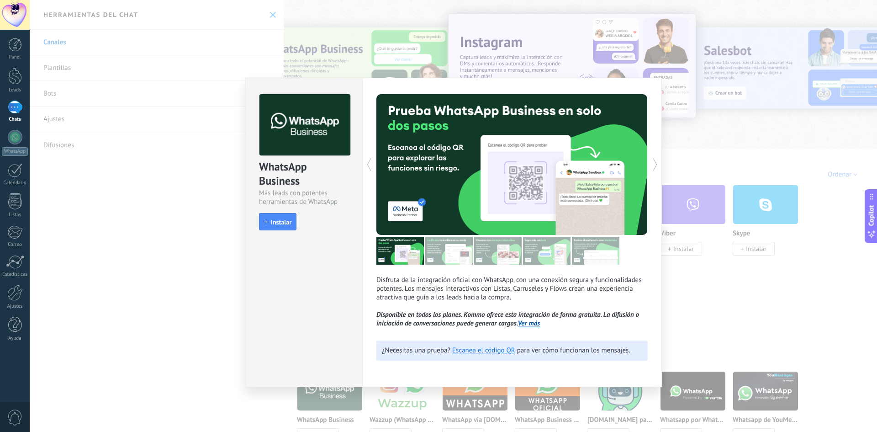
click at [721, 314] on div "WhatsApp Business Más leads con potentes herramientas de WhatsApp install Insta…" at bounding box center [454, 216] width 848 height 432
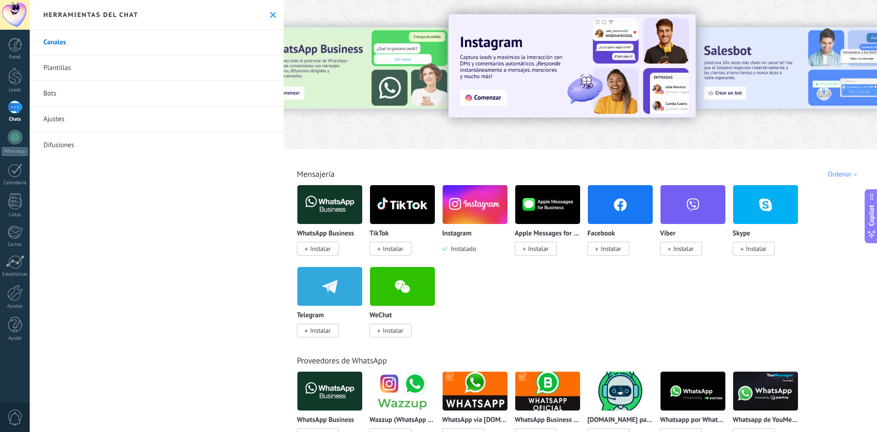
click at [9, 103] on div at bounding box center [15, 107] width 15 height 13
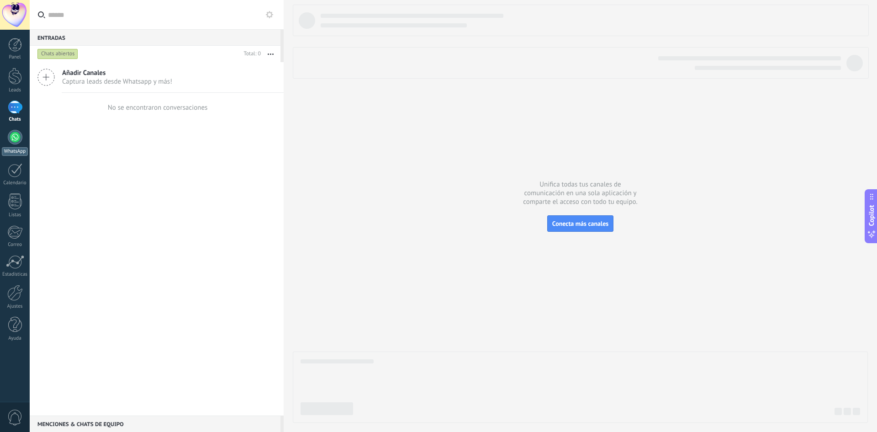
click at [19, 137] on div at bounding box center [15, 137] width 15 height 15
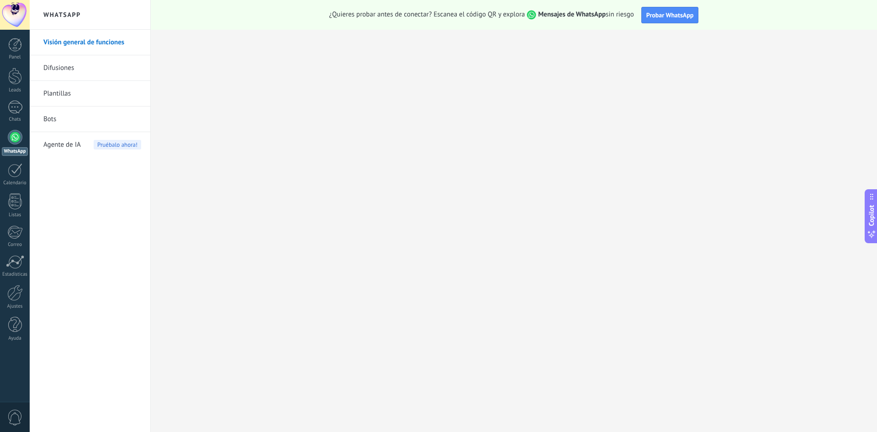
click at [68, 117] on link "Bots" at bounding box center [92, 119] width 98 height 26
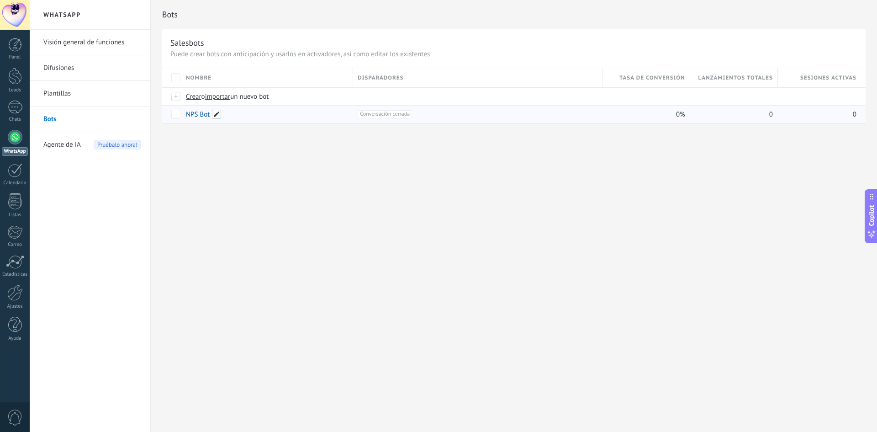
click at [214, 115] on span at bounding box center [216, 114] width 9 height 9
click at [246, 134] on span "Cancelar" at bounding box center [245, 135] width 23 height 8
click at [382, 114] on span "Conversación cerrada +0" at bounding box center [385, 114] width 54 height 8
click at [192, 95] on span "Crear" at bounding box center [194, 96] width 16 height 9
